Goal: Task Accomplishment & Management: Complete application form

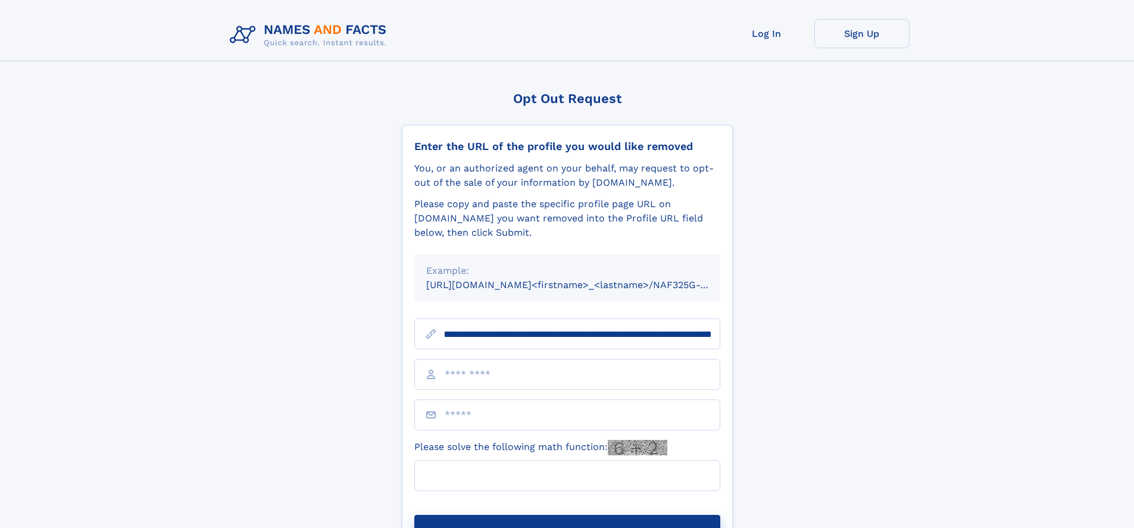
scroll to position [0, 157]
type input "**********"
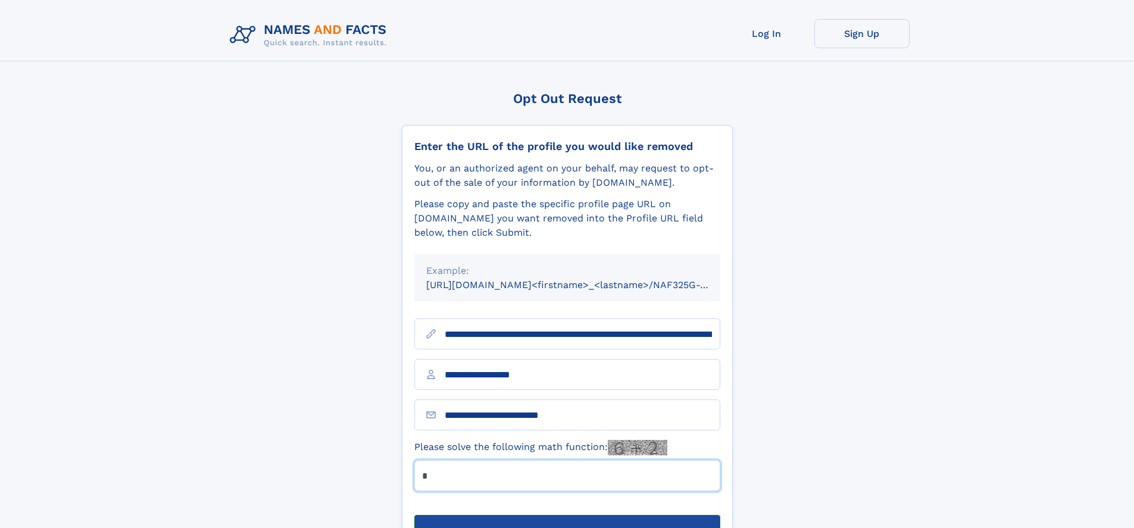
type input "*"
click at [567, 515] on button "Submit Opt Out Request" at bounding box center [567, 534] width 306 height 38
